Goal: Transaction & Acquisition: Obtain resource

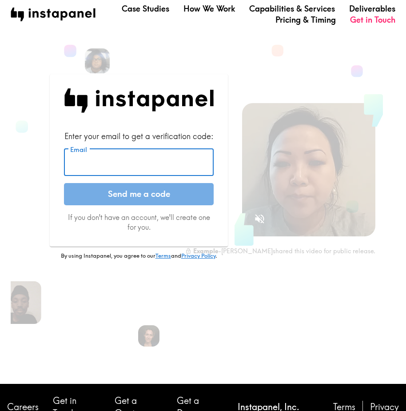
click at [118, 169] on input "Email" at bounding box center [139, 163] width 150 height 28
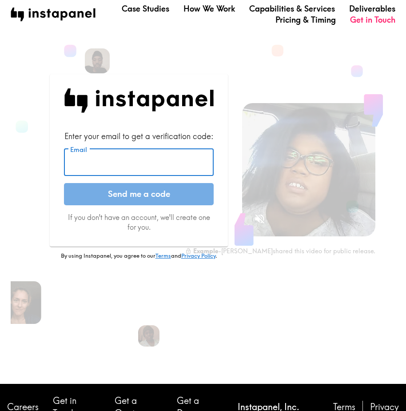
paste input "[EMAIL_ADDRESS][DOMAIN_NAME]"
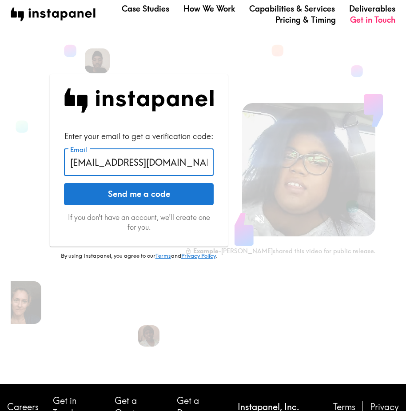
type input "[EMAIL_ADDRESS][DOMAIN_NAME]"
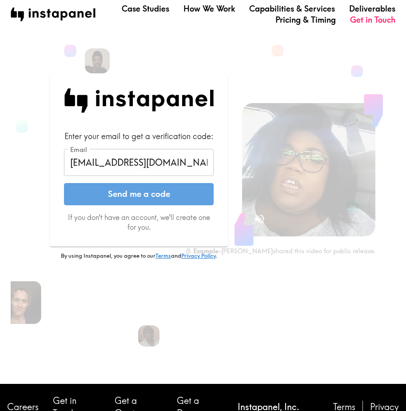
click at [138, 199] on button "Send me a code" at bounding box center [139, 194] width 150 height 22
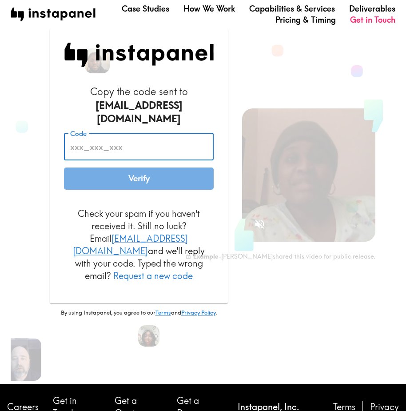
click at [115, 146] on input "Code" at bounding box center [139, 147] width 150 height 28
paste input "8Yu_DAj_EYd"
type input "8Yu_DAj_EYd"
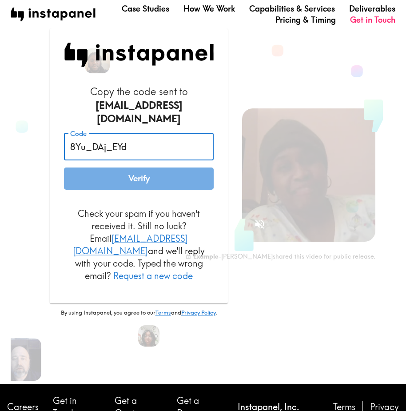
click at [125, 174] on button "Verify" at bounding box center [139, 179] width 150 height 22
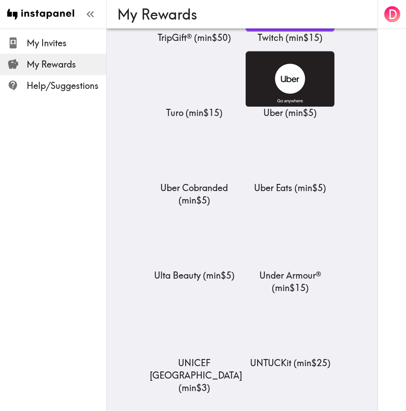
scroll to position [10585, 0]
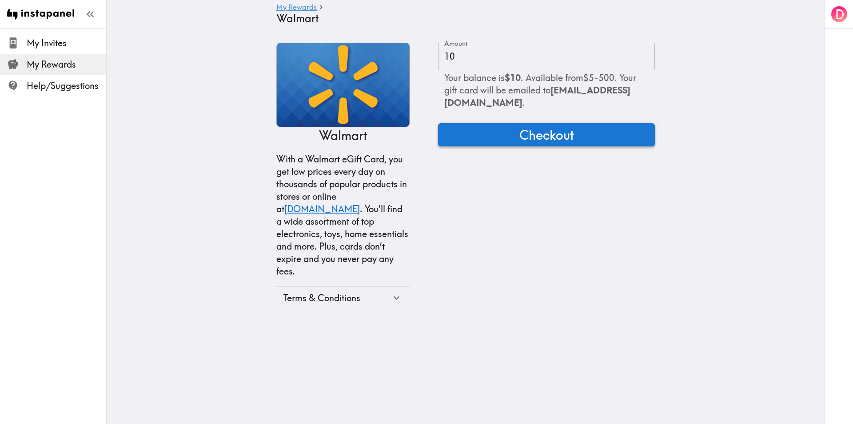
click at [406, 144] on span "Checkout" at bounding box center [547, 135] width 55 height 18
